Goal: Task Accomplishment & Management: Manage account settings

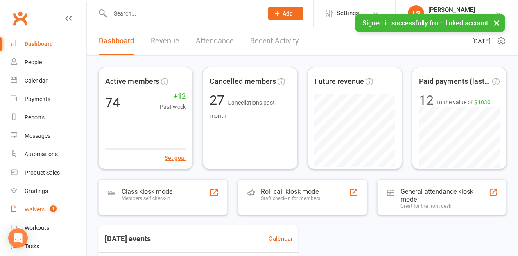
click at [43, 209] on div "Waivers" at bounding box center [35, 209] width 20 height 7
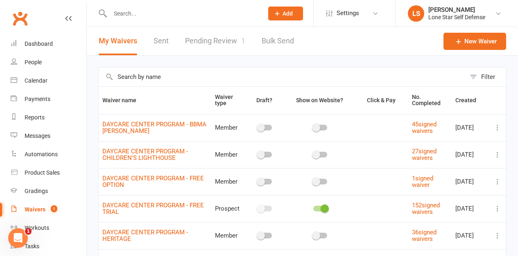
click at [205, 44] on link "Pending Review 1" at bounding box center [215, 41] width 60 height 28
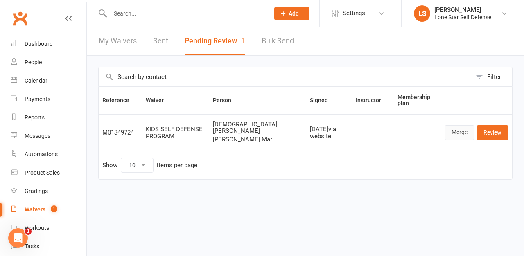
click at [465, 132] on link "Merge" at bounding box center [460, 132] width 30 height 15
click at [494, 135] on link "Review" at bounding box center [492, 132] width 32 height 15
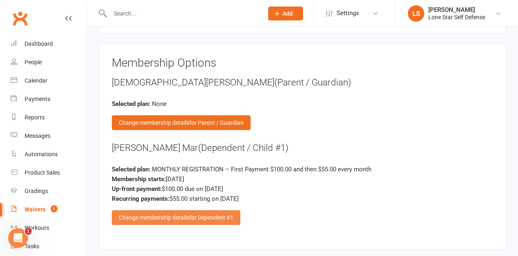
scroll to position [823, 0]
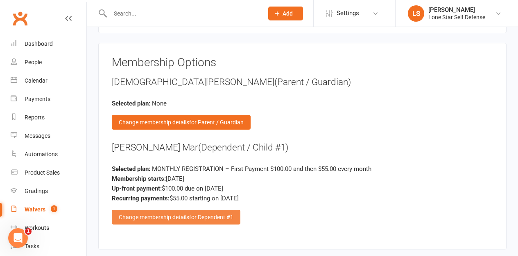
click at [219, 214] on span "for Dependent #1" at bounding box center [211, 217] width 44 height 7
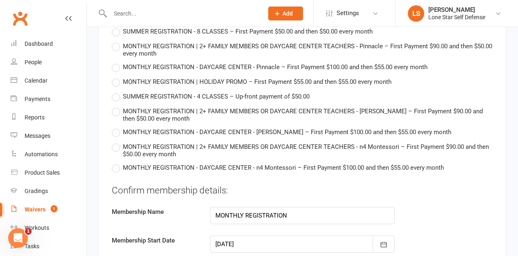
scroll to position [1279, 0]
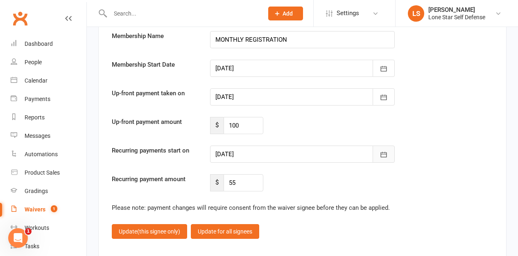
click at [389, 148] on button "button" at bounding box center [383, 154] width 22 height 17
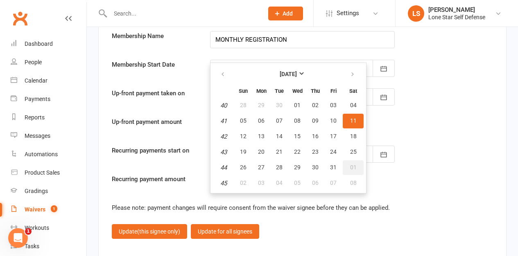
click at [351, 164] on span "01" at bounding box center [353, 167] width 7 height 7
type input "[DATE]"
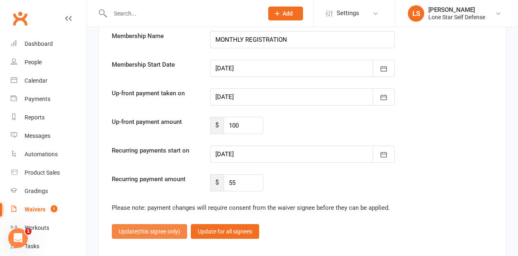
click at [167, 226] on button "Update (this signee only)" at bounding box center [149, 231] width 75 height 15
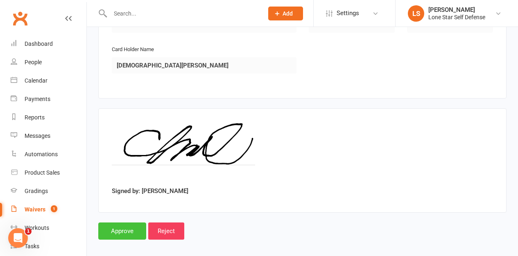
click at [135, 225] on input "Approve" at bounding box center [122, 231] width 48 height 17
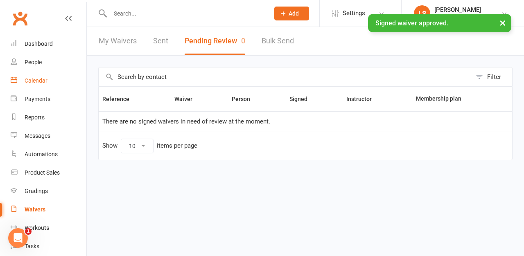
click at [46, 81] on div "Calendar" at bounding box center [36, 80] width 23 height 7
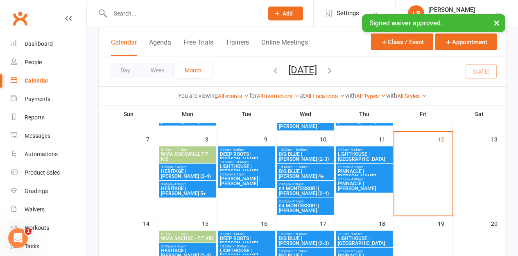
scroll to position [268, 0]
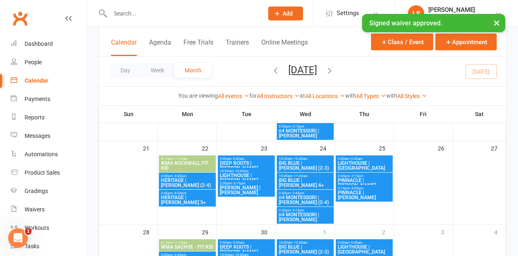
click at [257, 171] on span "10:00am - 10:45am" at bounding box center [246, 171] width 54 height 4
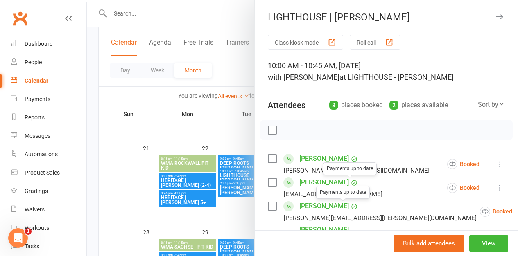
scroll to position [172, 0]
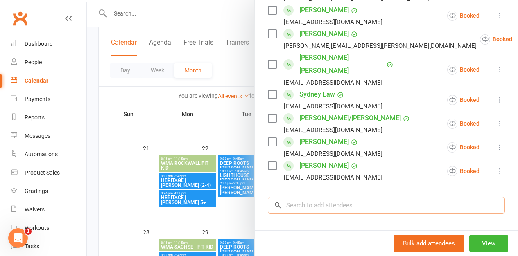
click at [317, 197] on input "search" at bounding box center [386, 205] width 237 height 17
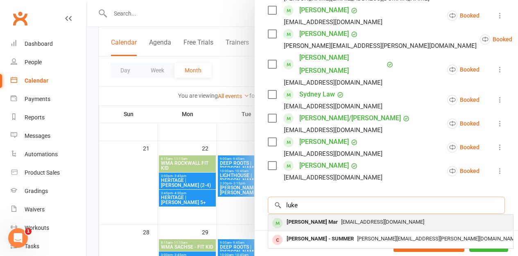
type input "luke"
click at [312, 217] on div "[PERSON_NAME] Mar" at bounding box center [312, 223] width 58 height 12
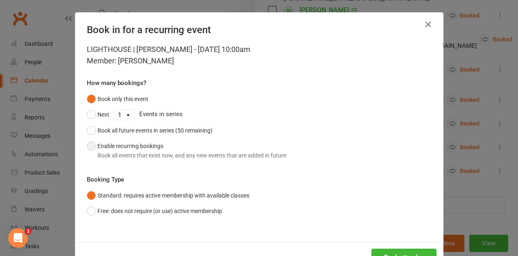
click at [153, 143] on button "Enable recurring bookings Book all events that exist now, and any new events th…" at bounding box center [186, 150] width 199 height 25
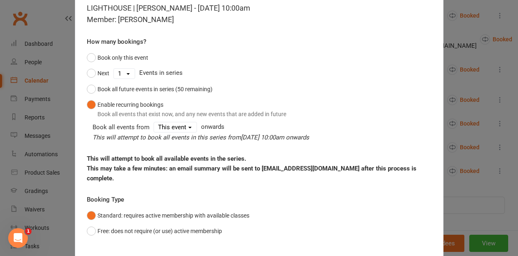
scroll to position [81, 0]
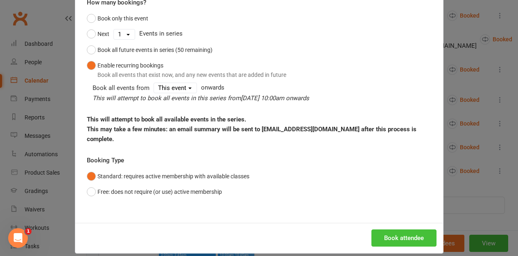
click at [390, 230] on button "Book attendee" at bounding box center [403, 238] width 65 height 17
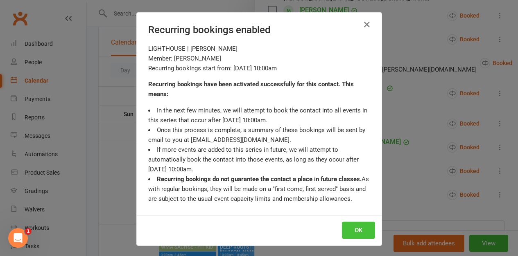
click at [363, 226] on button "OK" at bounding box center [358, 230] width 33 height 17
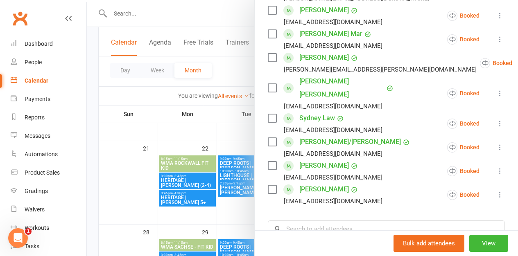
click at [185, 139] on div at bounding box center [302, 128] width 431 height 256
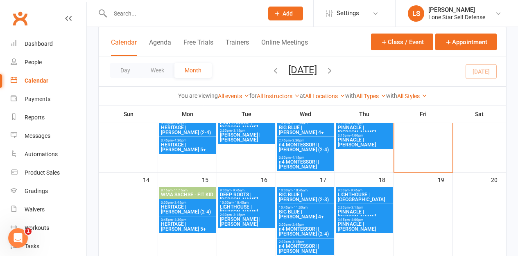
scroll to position [151, 0]
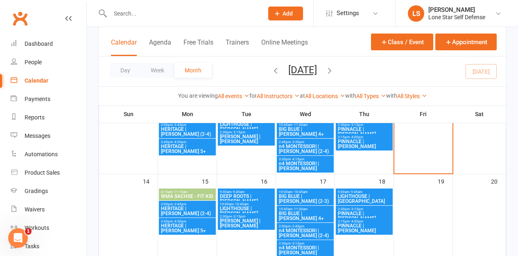
click at [235, 208] on span "LIGHTHOUSE | [PERSON_NAME]" at bounding box center [246, 211] width 54 height 10
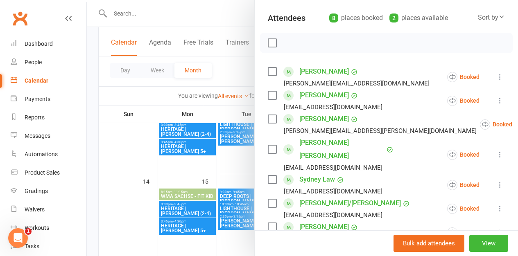
scroll to position [152, 0]
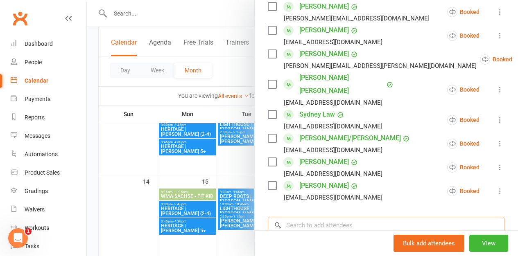
click at [306, 217] on input "search" at bounding box center [386, 225] width 237 height 17
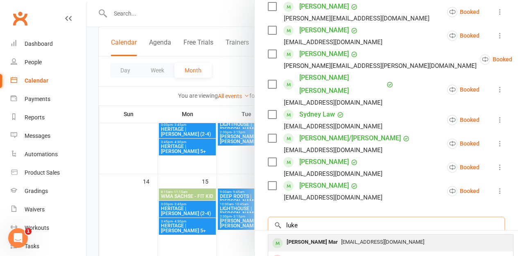
type input "luke"
click at [307, 237] on div "[PERSON_NAME] Mar" at bounding box center [312, 243] width 58 height 12
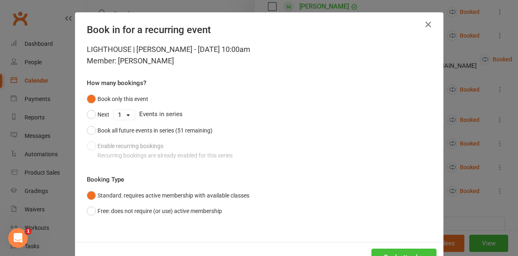
click at [380, 252] on button "Book attendee" at bounding box center [403, 257] width 65 height 17
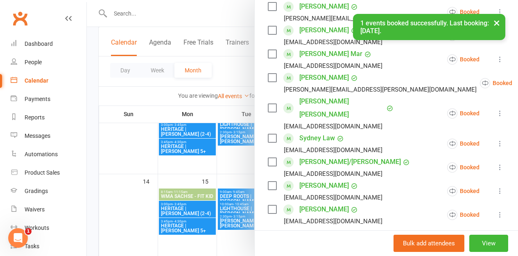
click at [222, 170] on div at bounding box center [302, 128] width 431 height 256
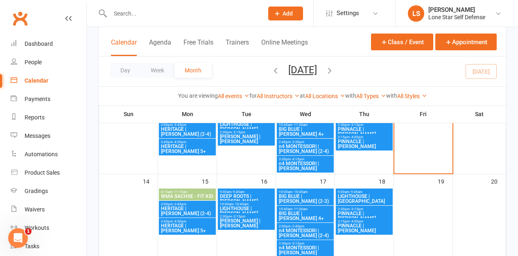
click at [170, 22] on div at bounding box center [177, 13] width 159 height 27
click at [162, 18] on input "text" at bounding box center [183, 13] width 150 height 11
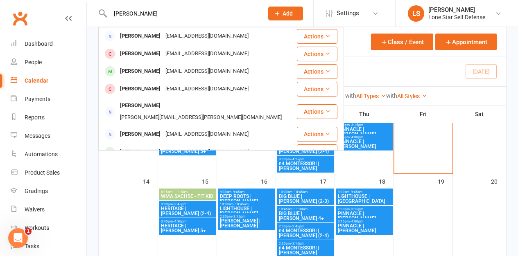
click at [111, 26] on div "[PERSON_NAME] [PERSON_NAME] [PERSON_NAME][EMAIL_ADDRESS][DOMAIN_NAME] Actions […" at bounding box center [177, 13] width 159 height 27
click at [129, 18] on input "[PERSON_NAME]" at bounding box center [183, 13] width 150 height 11
paste input "[EMAIL_ADDRESS][DOMAIN_NAME]"
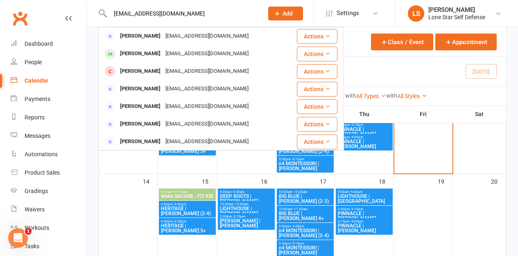
click at [158, 13] on input "[EMAIL_ADDRESS][DOMAIN_NAME]" at bounding box center [183, 13] width 150 height 11
type input "[PERSON_NAME]"
